Goal: Task Accomplishment & Management: Use online tool/utility

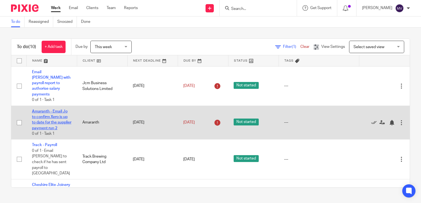
click at [52, 116] on link "Amaranth - Email Jo to confirm Xero is up to date for the supplier payment run 2" at bounding box center [51, 120] width 39 height 21
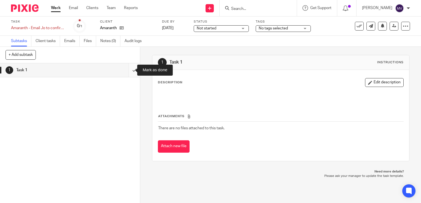
click at [130, 71] on input "submit" at bounding box center [70, 70] width 140 height 14
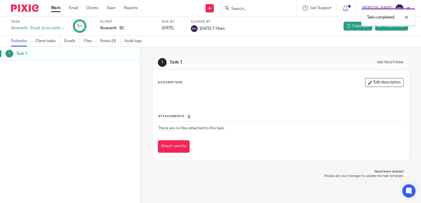
click at [56, 9] on link "Work" at bounding box center [56, 8] width 10 height 6
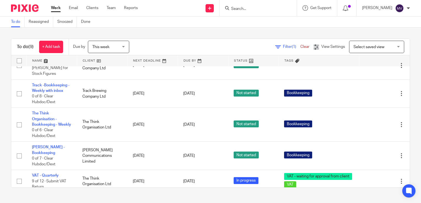
scroll to position [146, 0]
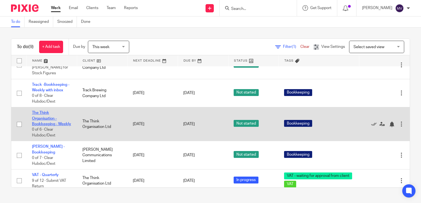
click at [47, 114] on link "The Think Organisation - Bookkeeping - Weekly" at bounding box center [51, 118] width 39 height 15
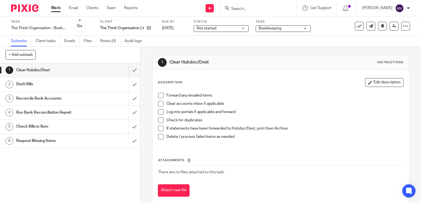
click at [159, 96] on span at bounding box center [161, 96] width 6 height 6
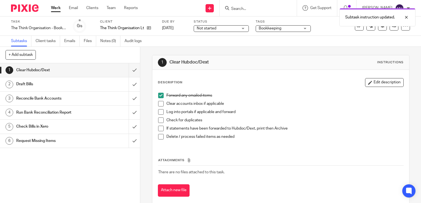
click at [160, 105] on span at bounding box center [161, 104] width 6 height 6
drag, startPoint x: 158, startPoint y: 113, endPoint x: 158, endPoint y: 116, distance: 3.4
click at [158, 113] on span at bounding box center [161, 112] width 6 height 6
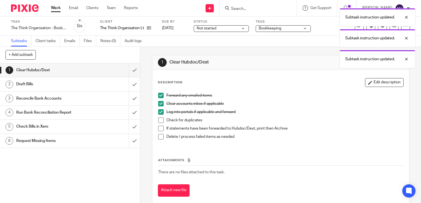
click at [160, 127] on span at bounding box center [161, 129] width 6 height 6
drag, startPoint x: 157, startPoint y: 119, endPoint x: 159, endPoint y: 125, distance: 6.3
click at [158, 119] on span at bounding box center [161, 121] width 6 height 6
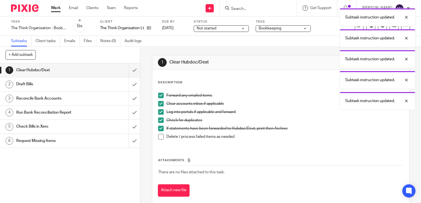
click at [159, 137] on span at bounding box center [161, 137] width 6 height 6
drag, startPoint x: 129, startPoint y: 72, endPoint x: 126, endPoint y: 79, distance: 8.3
click at [129, 72] on input "submit" at bounding box center [70, 70] width 140 height 14
click at [128, 85] on input "submit" at bounding box center [70, 84] width 140 height 14
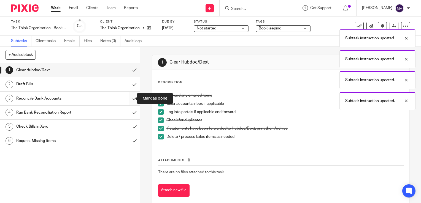
click at [126, 100] on input "submit" at bounding box center [70, 99] width 140 height 14
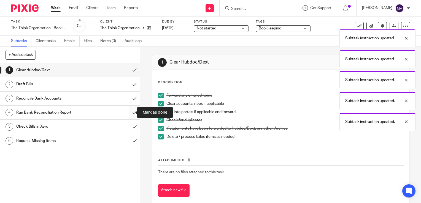
drag, startPoint x: 128, startPoint y: 112, endPoint x: 129, endPoint y: 118, distance: 5.9
click at [129, 116] on input "submit" at bounding box center [70, 113] width 140 height 14
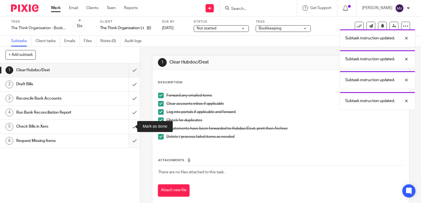
drag, startPoint x: 130, startPoint y: 128, endPoint x: 127, endPoint y: 140, distance: 12.9
click at [130, 130] on input "submit" at bounding box center [70, 127] width 140 height 14
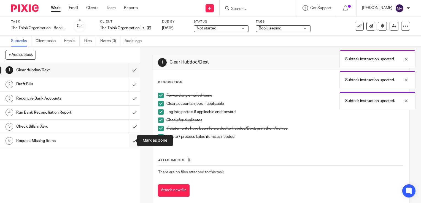
click at [127, 141] on input "submit" at bounding box center [70, 141] width 140 height 14
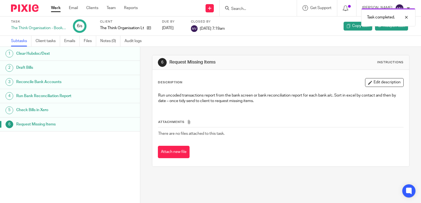
click at [56, 7] on link "Work" at bounding box center [56, 8] width 10 height 6
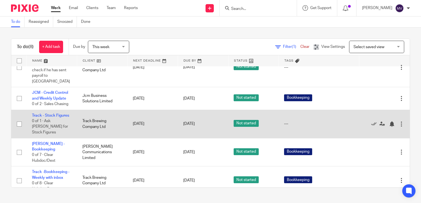
scroll to position [79, 0]
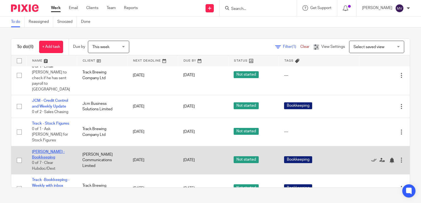
click at [42, 150] on link "[PERSON_NAME] -Bookkeeping" at bounding box center [48, 154] width 33 height 9
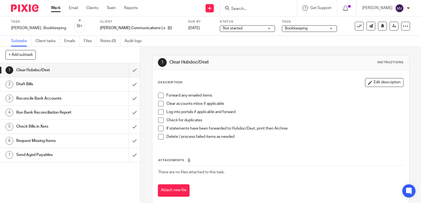
click at [161, 95] on span at bounding box center [161, 96] width 6 height 6
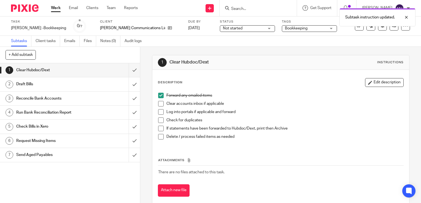
drag, startPoint x: 160, startPoint y: 105, endPoint x: 159, endPoint y: 114, distance: 8.6
click at [160, 106] on span at bounding box center [161, 104] width 6 height 6
click at [159, 114] on span at bounding box center [161, 112] width 6 height 6
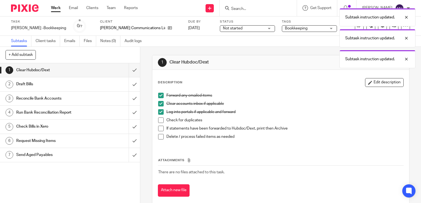
click at [160, 120] on span at bounding box center [161, 121] width 6 height 6
drag, startPoint x: 160, startPoint y: 127, endPoint x: 160, endPoint y: 135, distance: 8.0
click at [160, 127] on span at bounding box center [161, 129] width 6 height 6
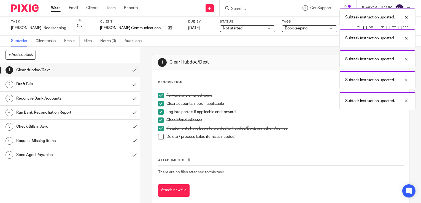
click at [160, 137] on span at bounding box center [161, 137] width 6 height 6
click at [129, 70] on input "submit" at bounding box center [70, 70] width 140 height 14
drag, startPoint x: 131, startPoint y: 86, endPoint x: 130, endPoint y: 98, distance: 11.6
click at [131, 91] on input "submit" at bounding box center [70, 84] width 140 height 14
drag, startPoint x: 130, startPoint y: 101, endPoint x: 129, endPoint y: 112, distance: 11.1
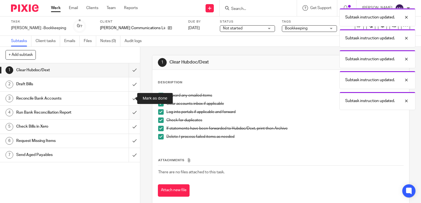
click at [130, 101] on input "submit" at bounding box center [70, 99] width 140 height 14
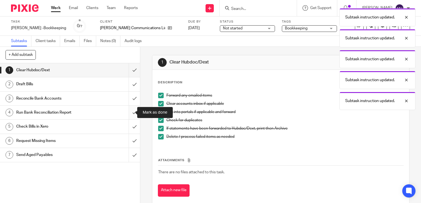
click at [129, 113] on input "submit" at bounding box center [70, 113] width 140 height 14
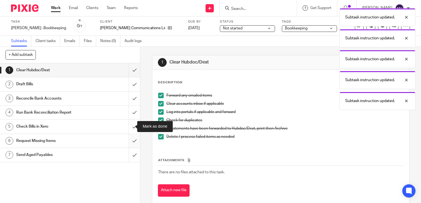
drag, startPoint x: 128, startPoint y: 125, endPoint x: 130, endPoint y: 137, distance: 12.1
click at [129, 130] on input "submit" at bounding box center [70, 127] width 140 height 14
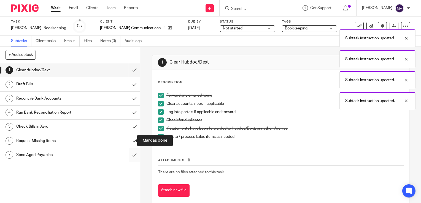
drag, startPoint x: 131, startPoint y: 141, endPoint x: 132, endPoint y: 159, distance: 18.5
click at [132, 147] on input "submit" at bounding box center [70, 141] width 140 height 14
click at [132, 159] on input "submit" at bounding box center [70, 155] width 140 height 14
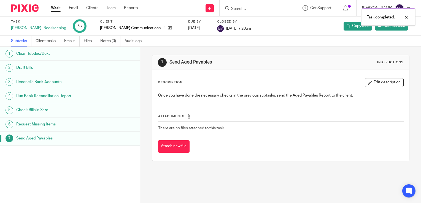
click at [56, 10] on link "Work" at bounding box center [56, 8] width 10 height 6
